Goal: Transaction & Acquisition: Download file/media

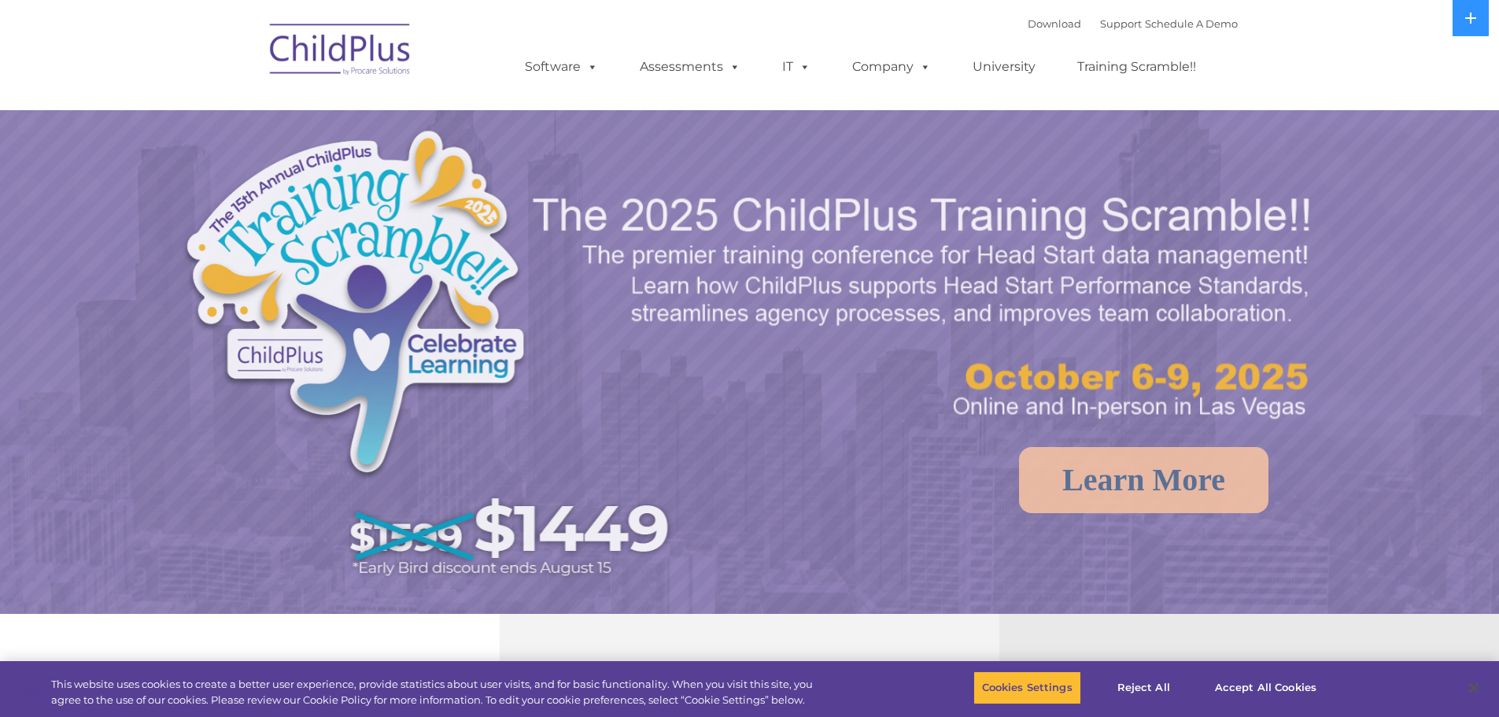
select select "MEDIUM"
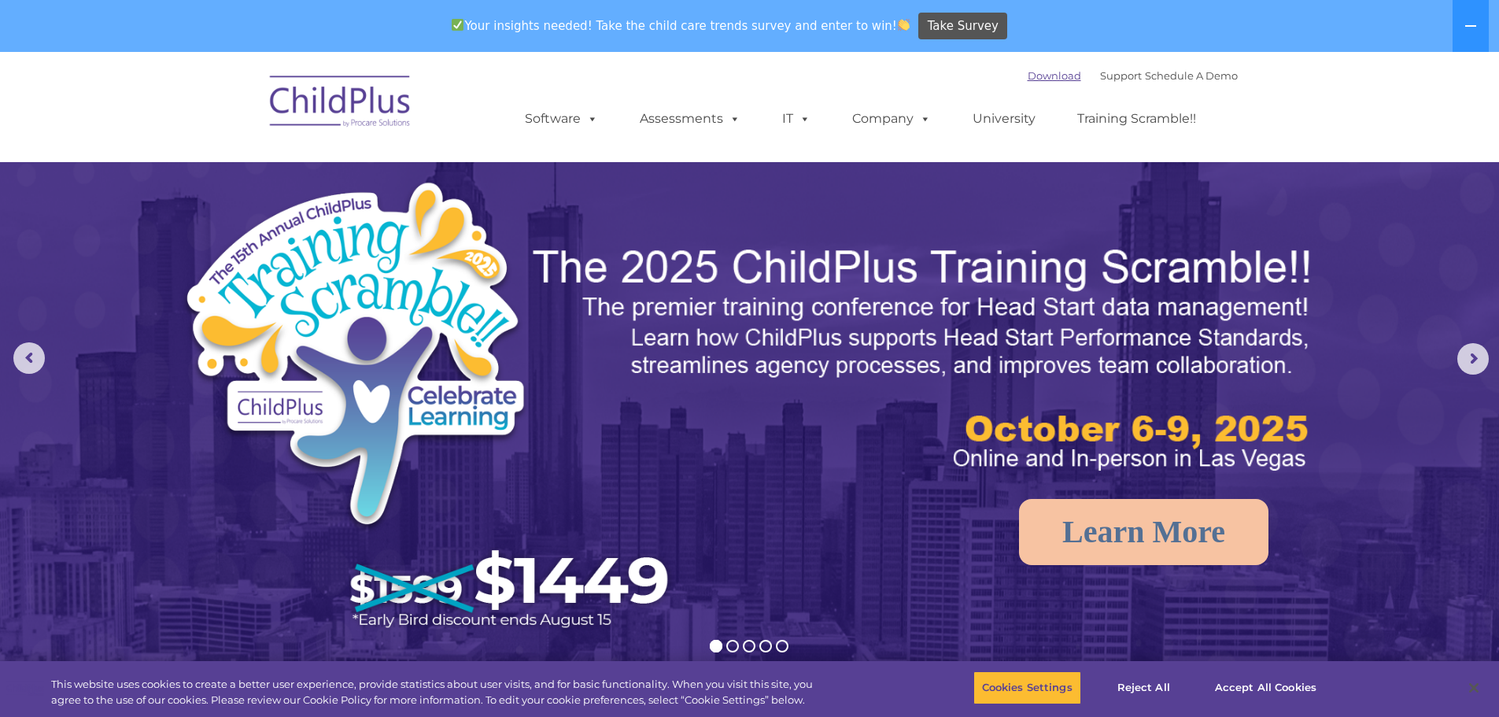
click at [1028, 74] on link "Download" at bounding box center [1054, 75] width 53 height 13
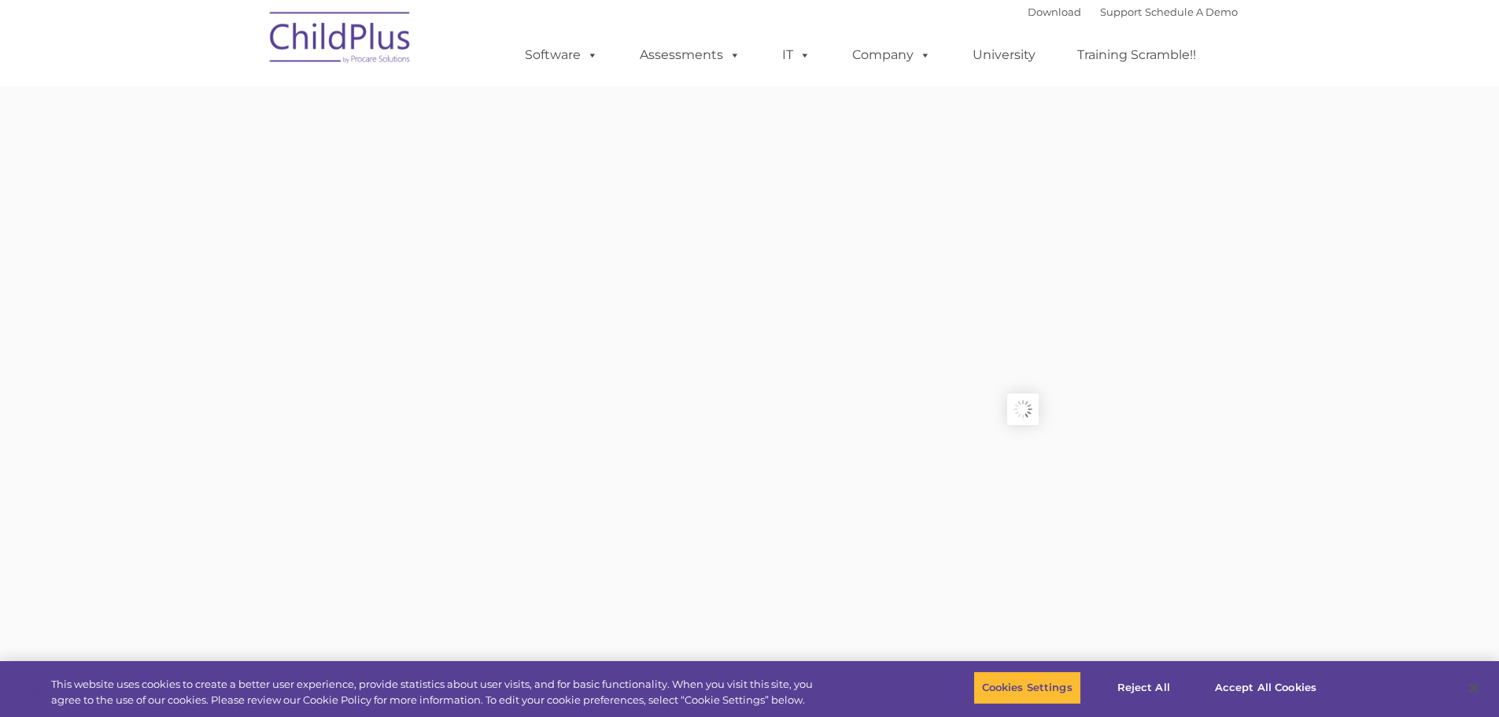
type input ""
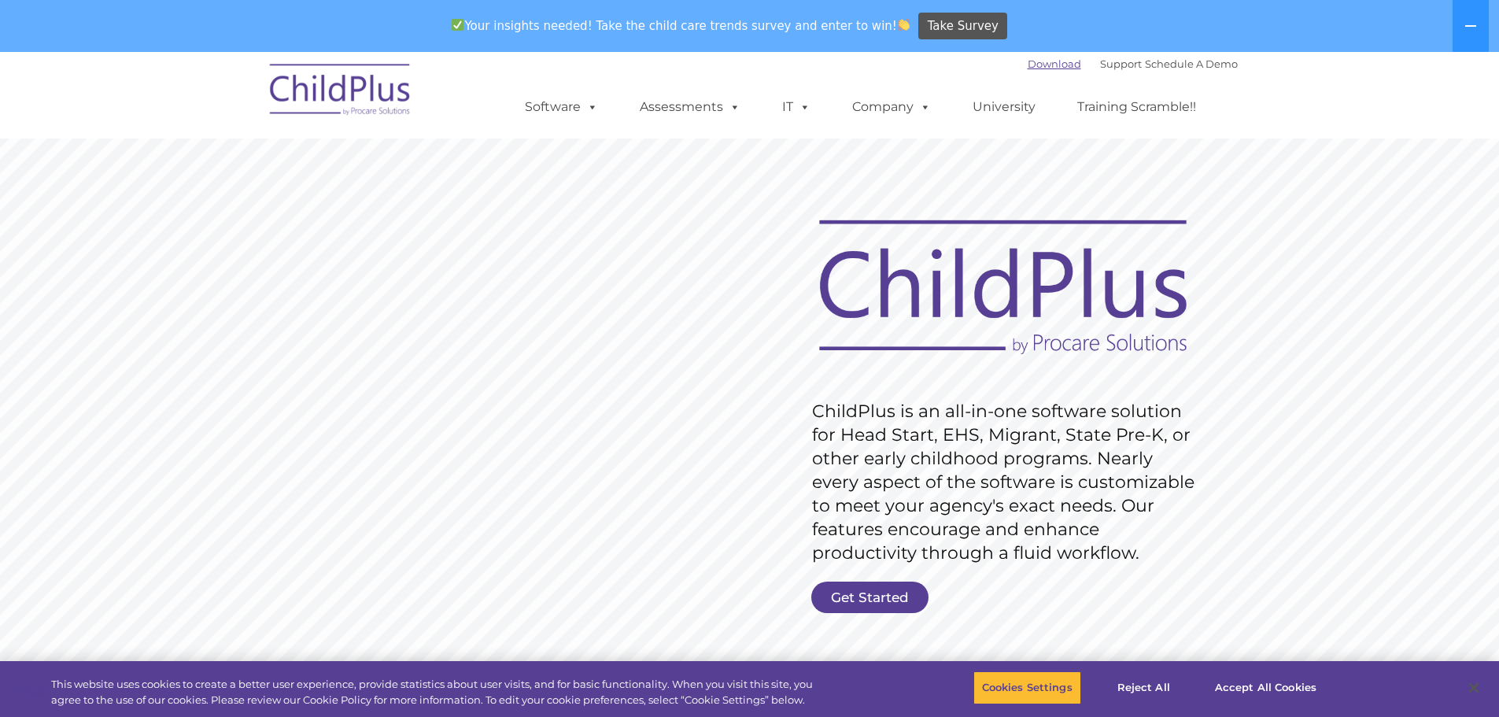
click at [1028, 64] on link "Download" at bounding box center [1054, 63] width 53 height 13
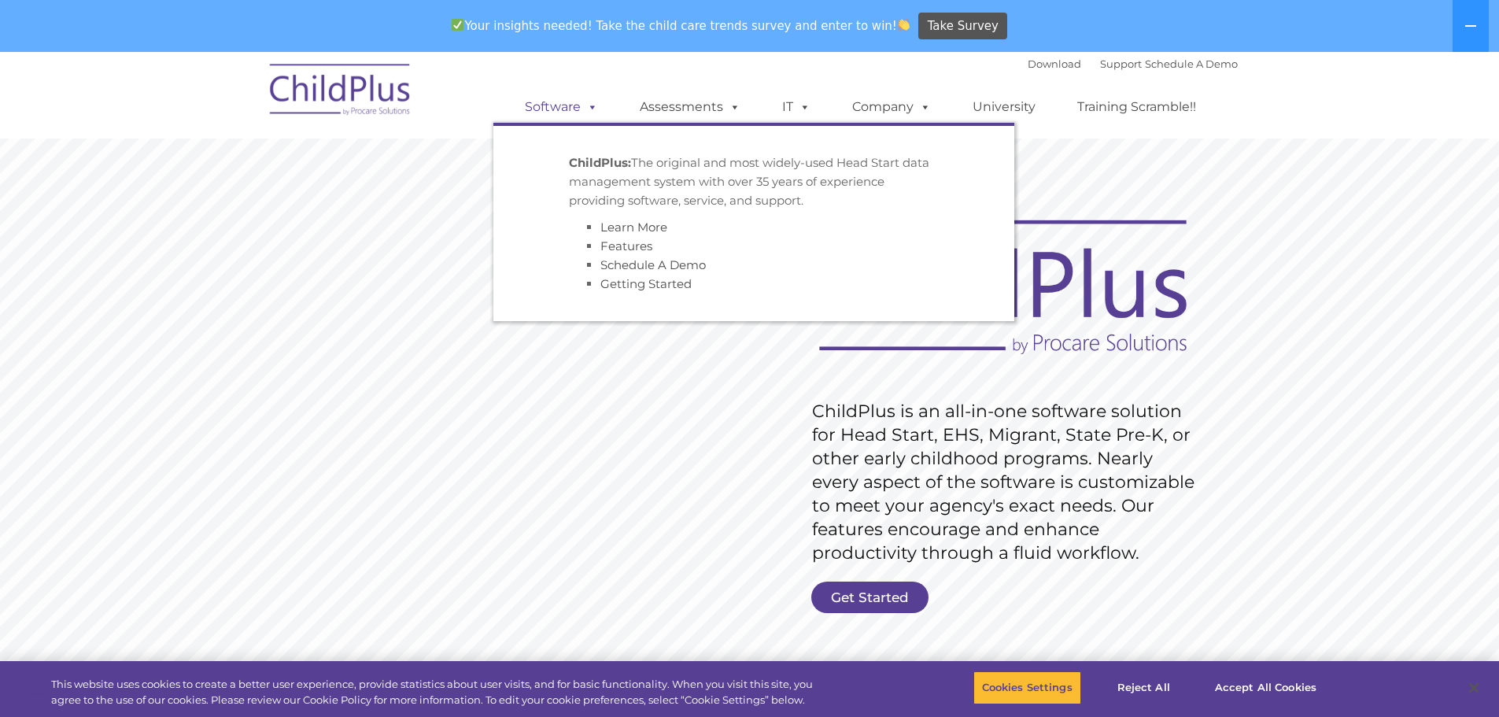
click at [589, 105] on span at bounding box center [589, 106] width 17 height 15
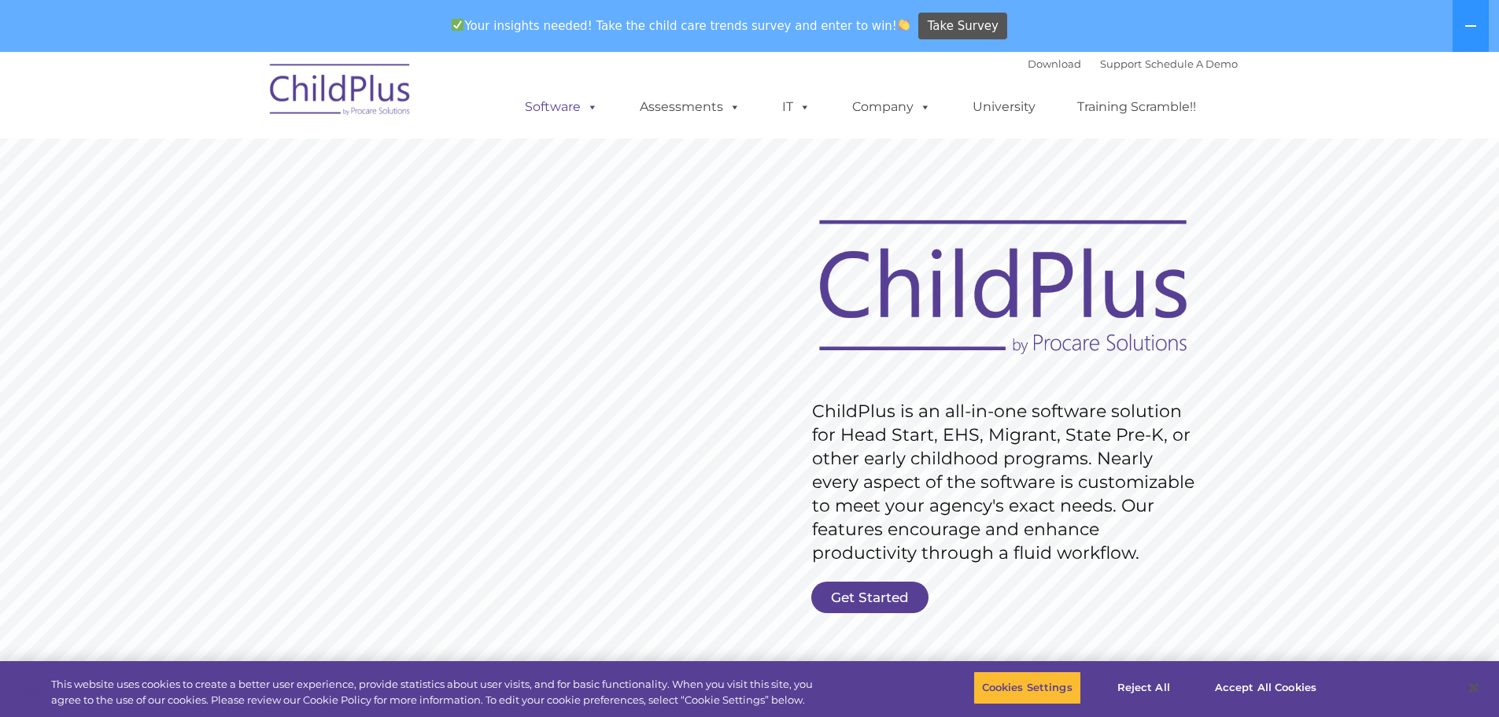
click at [589, 105] on span at bounding box center [589, 106] width 17 height 15
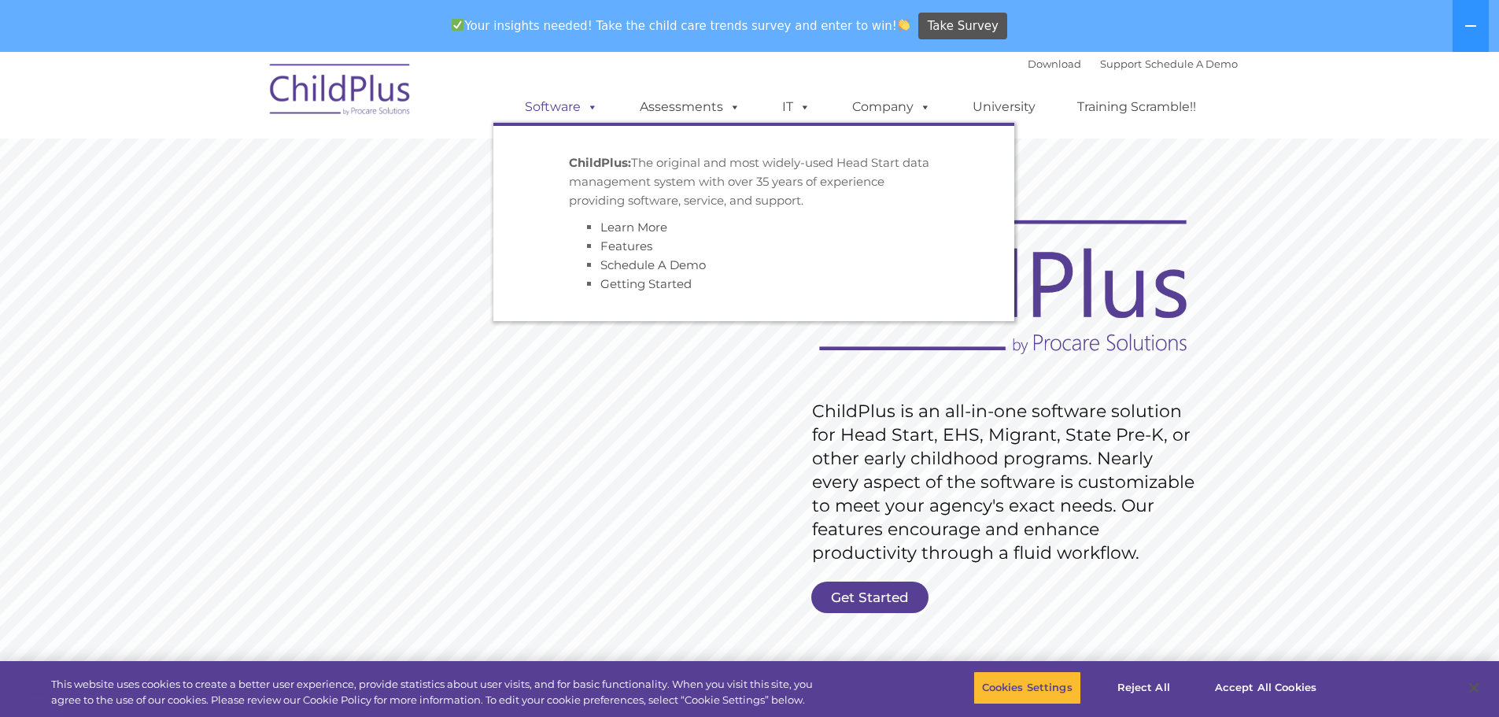
click at [589, 105] on span at bounding box center [589, 106] width 17 height 15
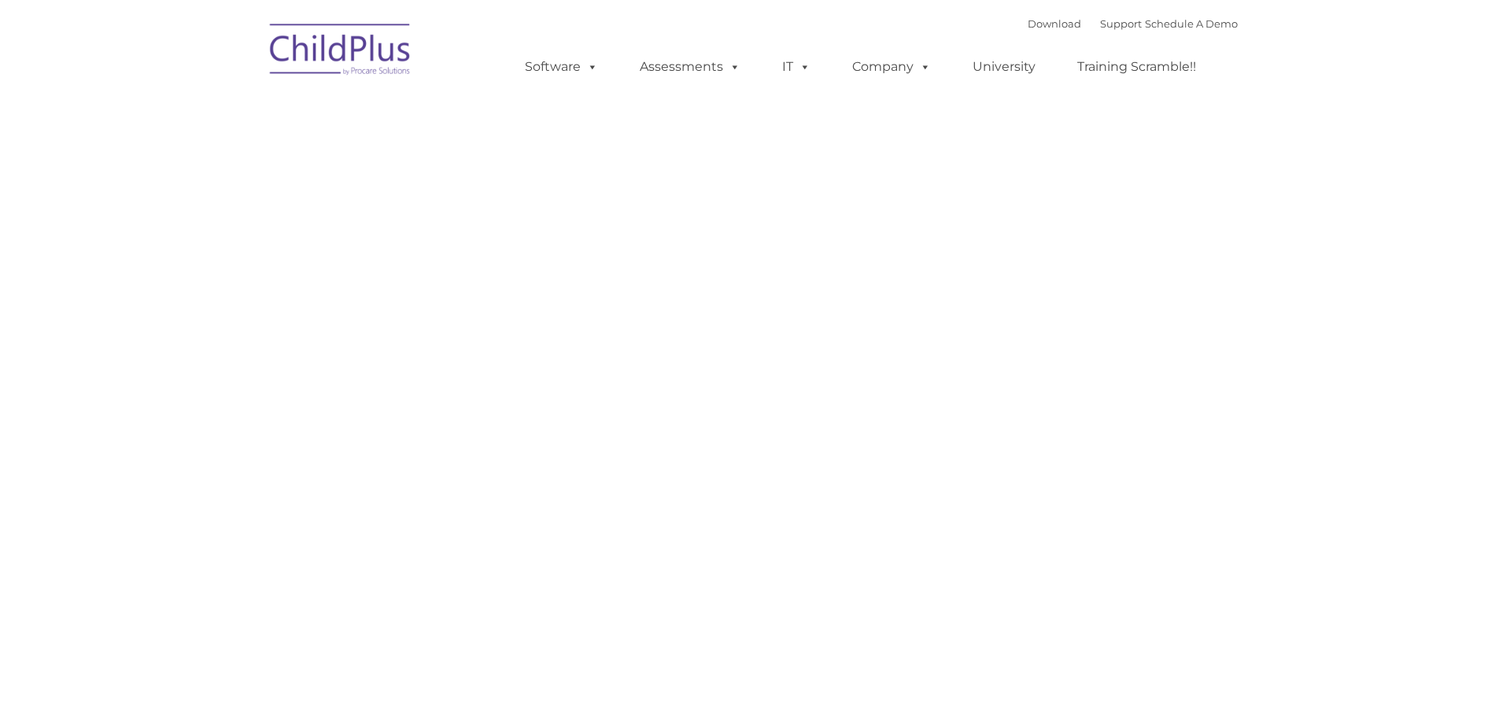
type input ""
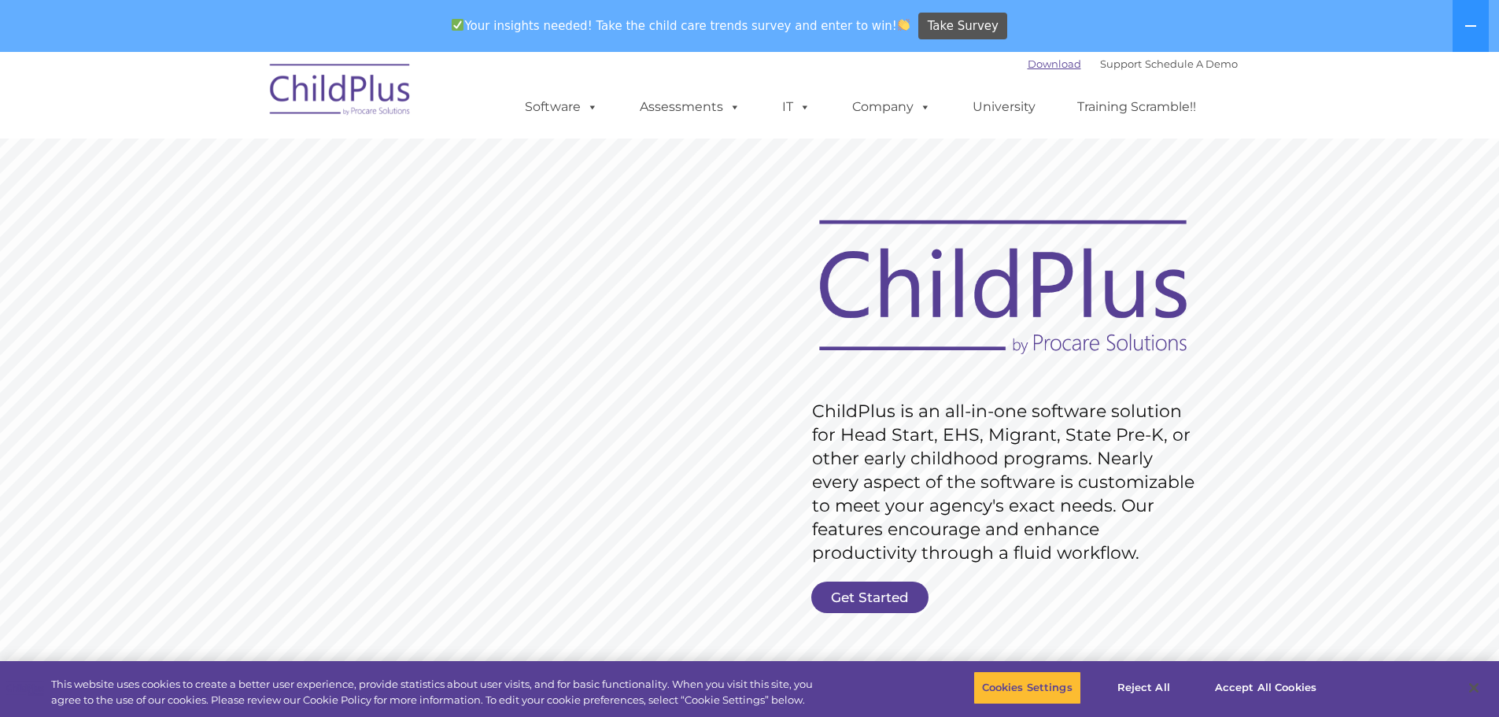
click at [1046, 65] on link "Download" at bounding box center [1054, 63] width 53 height 13
